Goal: Check status: Check status

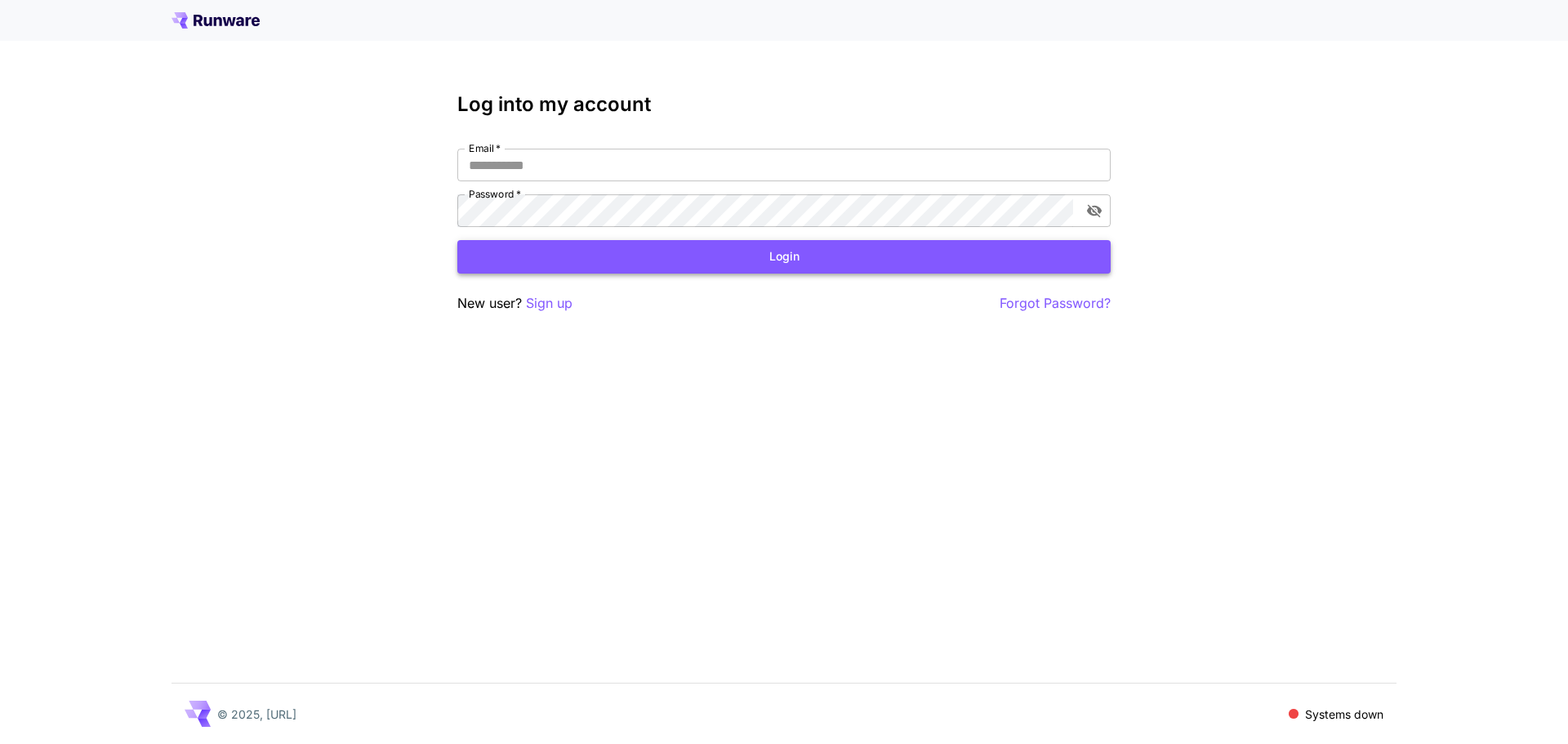
type input "**********"
click at [665, 254] on button "Login" at bounding box center [784, 257] width 653 height 34
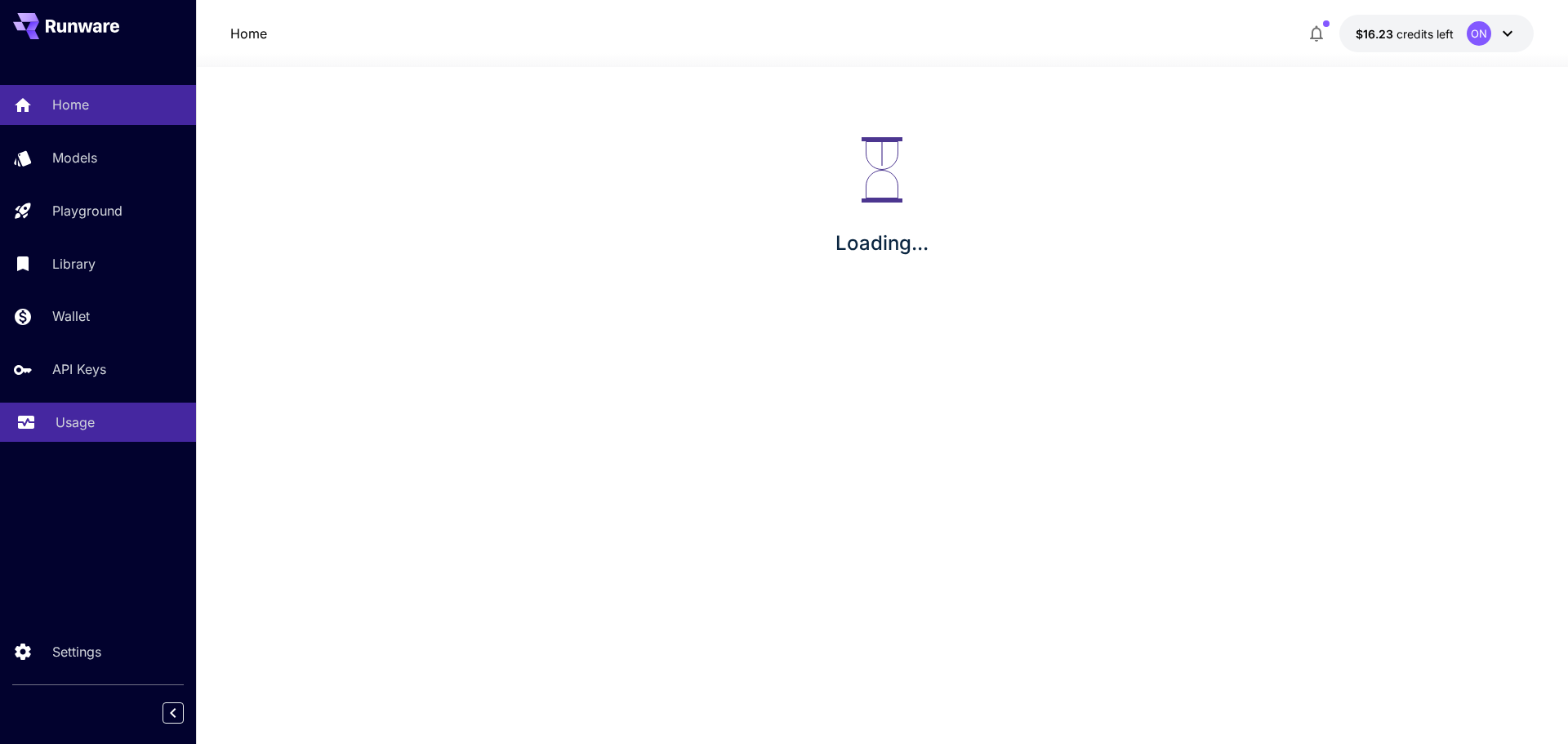
click at [92, 411] on link "Usage" at bounding box center [97, 422] width 196 height 40
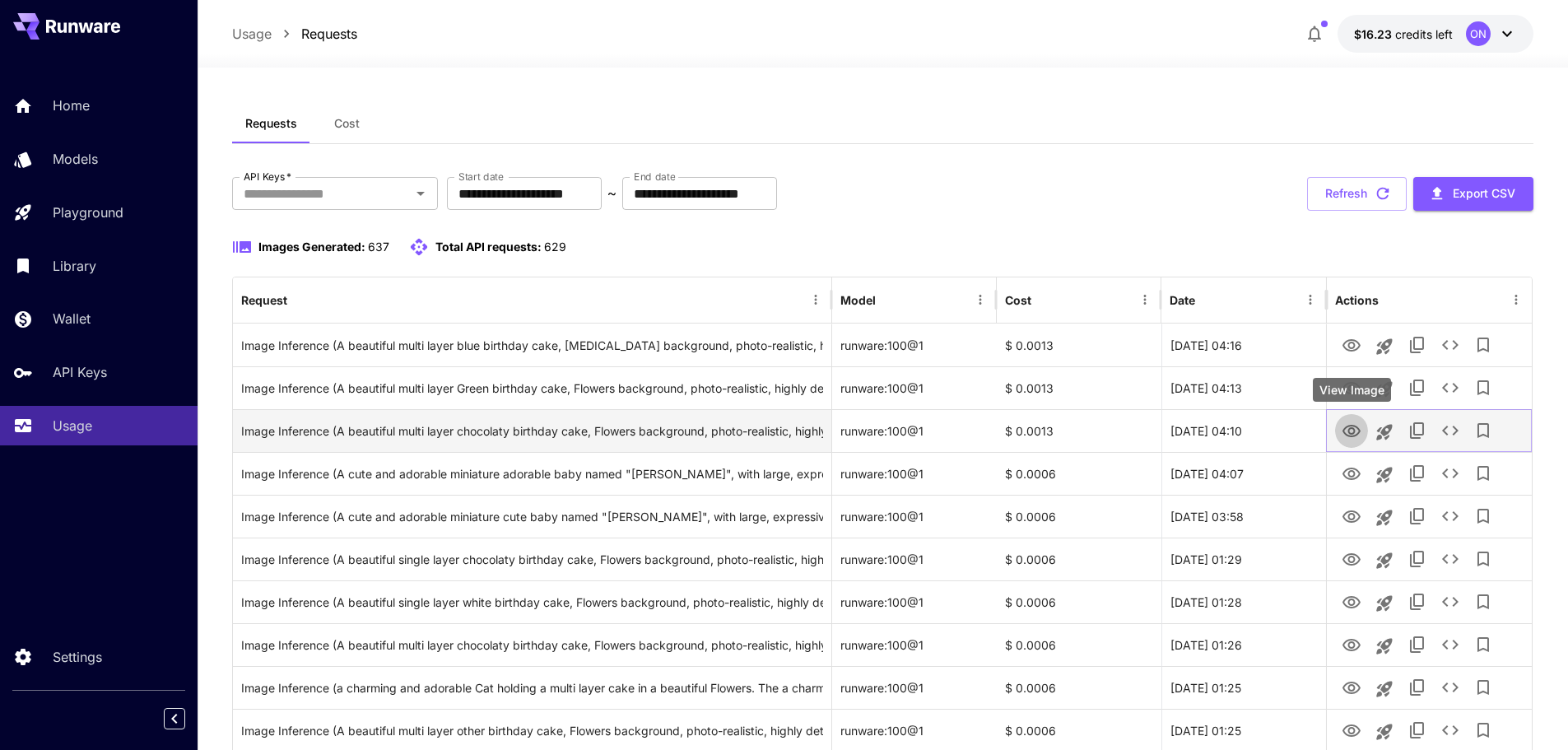
click at [1349, 428] on icon "View Image" at bounding box center [1351, 430] width 18 height 12
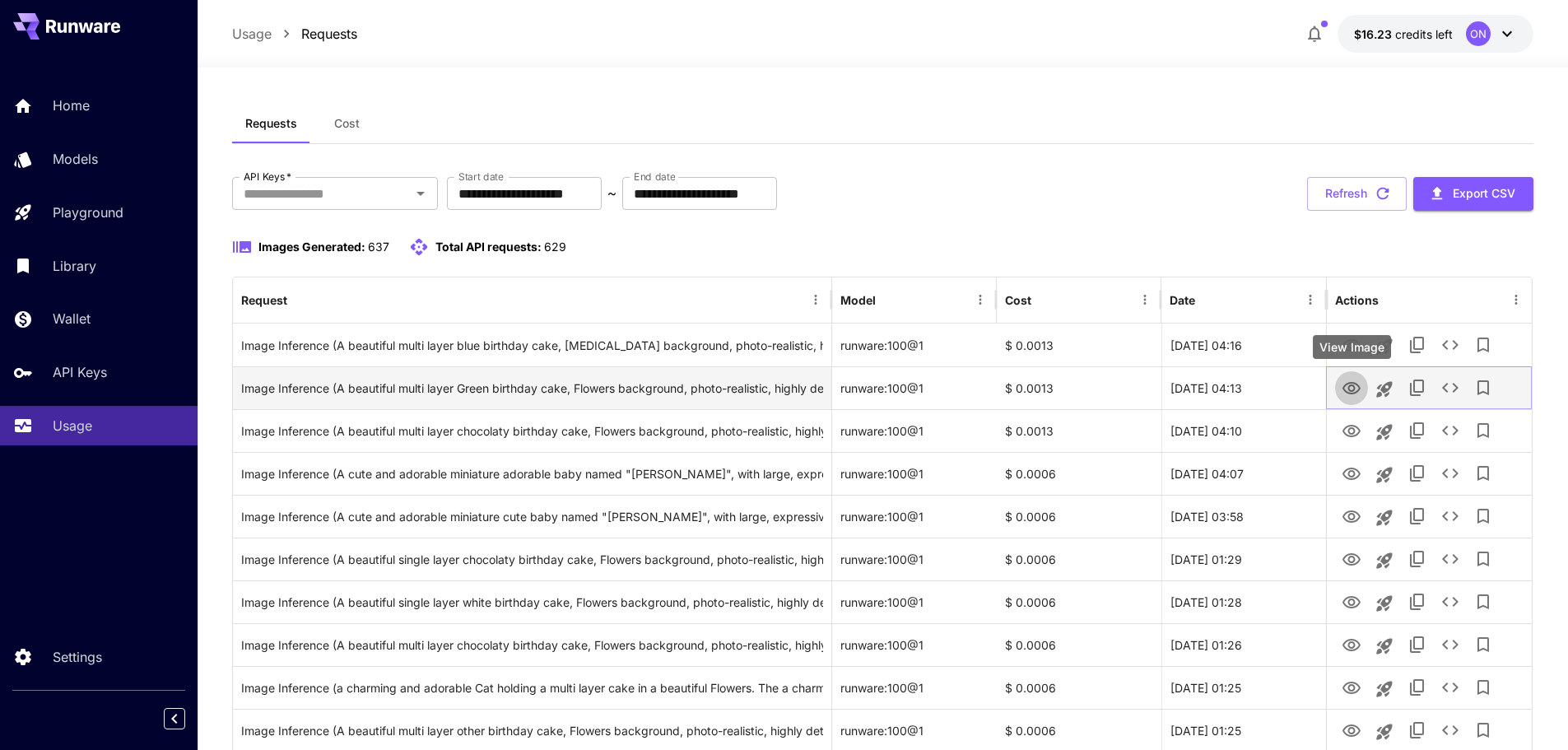
click at [1359, 396] on icon "View Image" at bounding box center [1351, 388] width 20 height 20
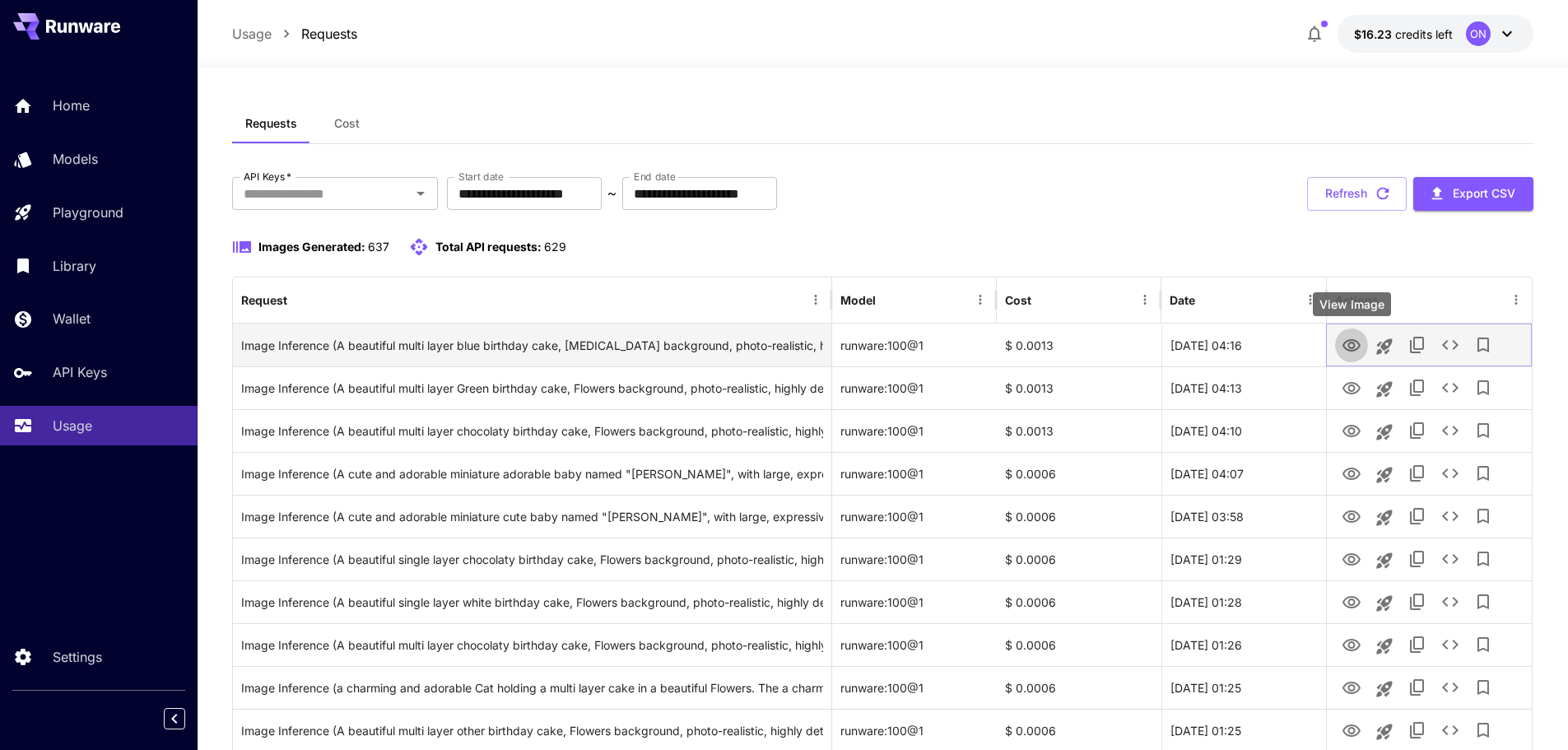
click at [1349, 340] on icon "View Image" at bounding box center [1351, 345] width 18 height 12
